Goal: Go to known website: Access a specific website the user already knows

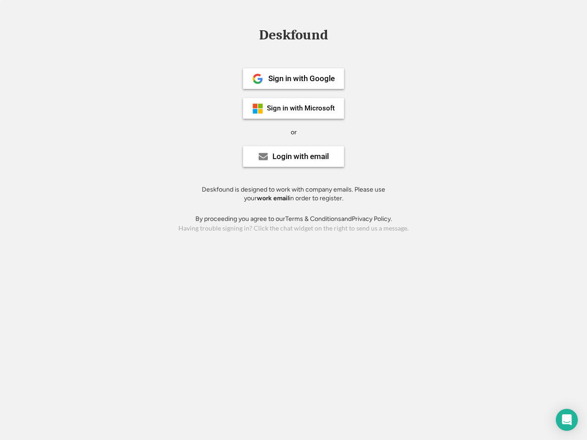
click at [294, 131] on div "or" at bounding box center [294, 132] width 6 height 9
click at [294, 37] on div "Deskfound" at bounding box center [294, 35] width 78 height 14
click at [251, 34] on div "Deskfound" at bounding box center [293, 36] width 587 height 17
click at [294, 37] on div "Deskfound" at bounding box center [294, 35] width 78 height 14
click at [294, 132] on div "or" at bounding box center [294, 132] width 6 height 9
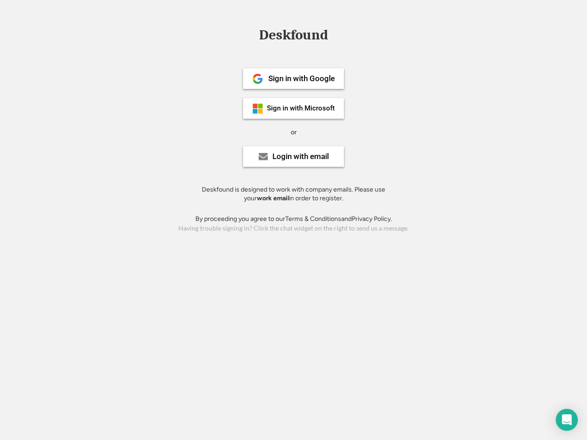
click at [294, 78] on div "Sign in with Google" at bounding box center [301, 79] width 67 height 8
click at [301, 78] on div "Sign in with Google" at bounding box center [301, 79] width 67 height 8
click at [258, 79] on img at bounding box center [257, 78] width 11 height 11
click at [294, 108] on div "Sign in with Microsoft" at bounding box center [301, 108] width 68 height 7
click at [301, 108] on div "Sign in with Microsoft" at bounding box center [301, 108] width 68 height 7
